Goal: Transaction & Acquisition: Purchase product/service

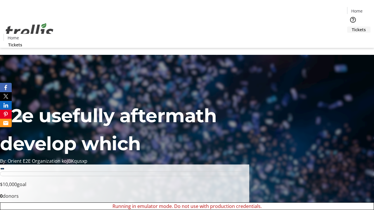
click at [352, 27] on span "Tickets" at bounding box center [359, 30] width 14 height 6
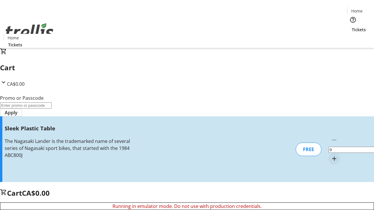
click at [331, 156] on mat-icon "Increment by one" at bounding box center [334, 159] width 7 height 7
type input "1"
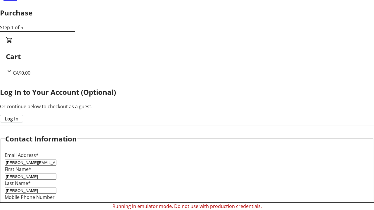
scroll to position [58, 0]
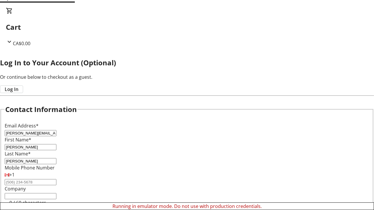
type input "[PERSON_NAME]"
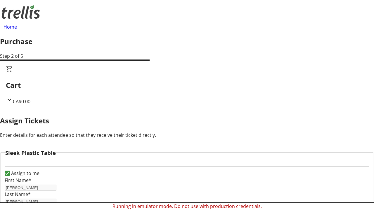
scroll to position [35, 0]
